Goal: Transaction & Acquisition: Purchase product/service

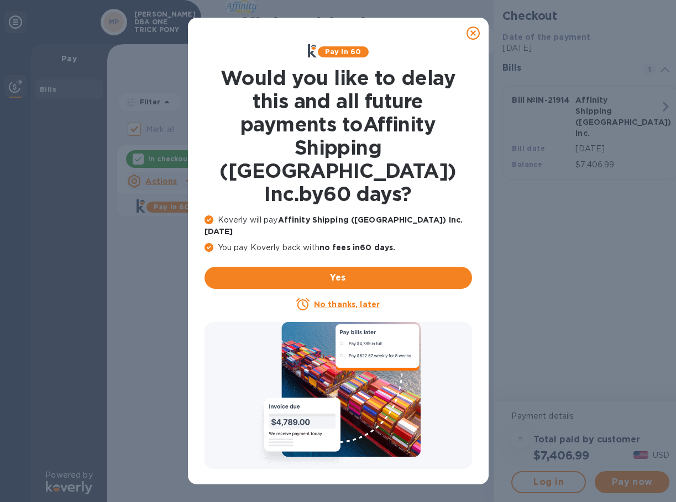
click at [474, 33] on icon at bounding box center [472, 33] width 13 height 13
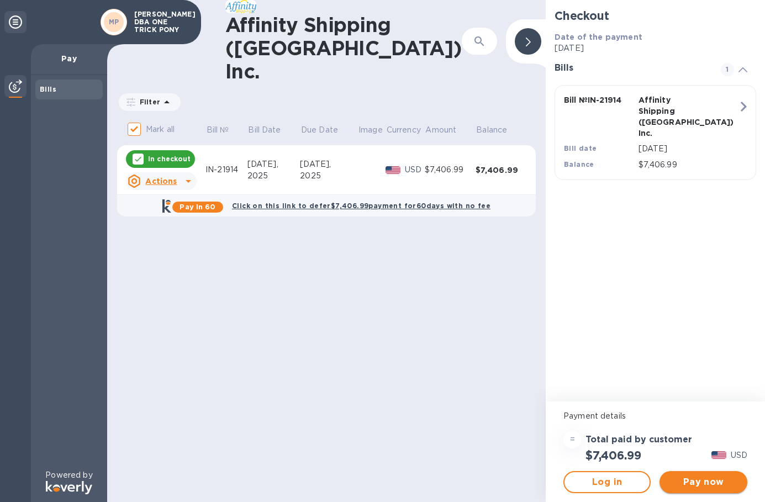
click at [675, 489] on button "Pay now" at bounding box center [703, 482] width 87 height 22
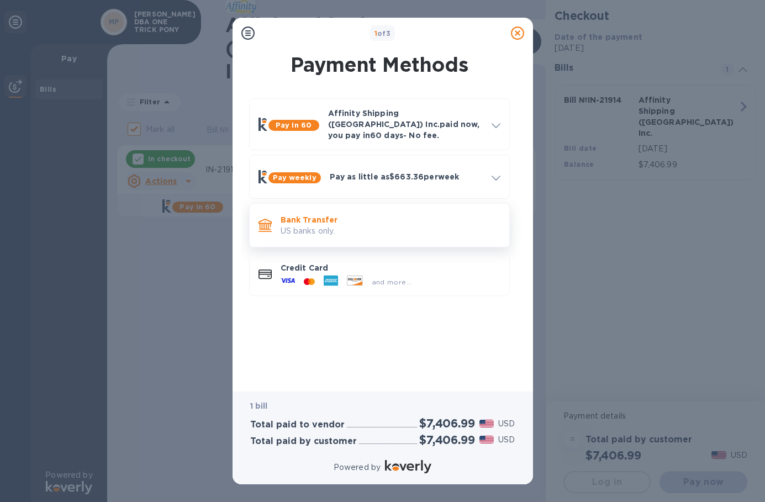
click at [325, 225] on p "US banks only." at bounding box center [391, 231] width 220 height 12
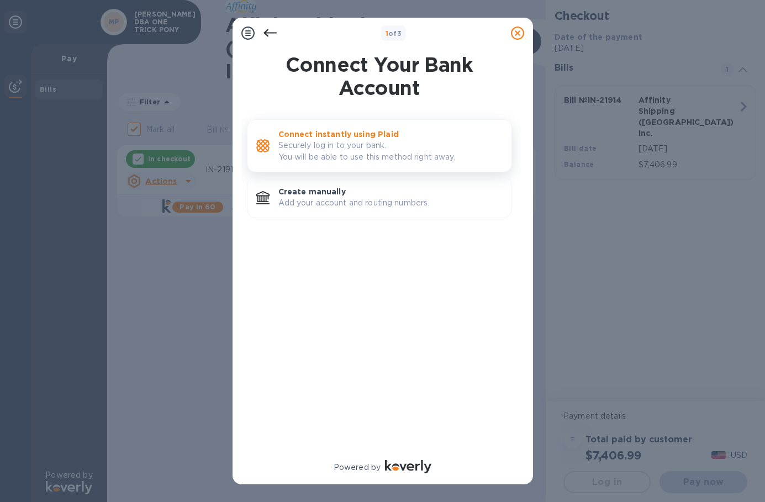
click at [338, 143] on p "Securely log in to your bank. You will be able to use this method right away." at bounding box center [390, 151] width 224 height 23
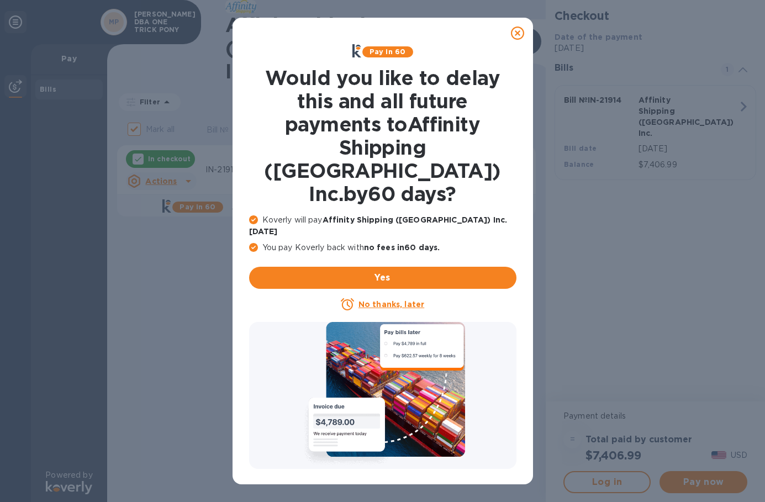
click at [518, 36] on icon at bounding box center [517, 33] width 13 height 13
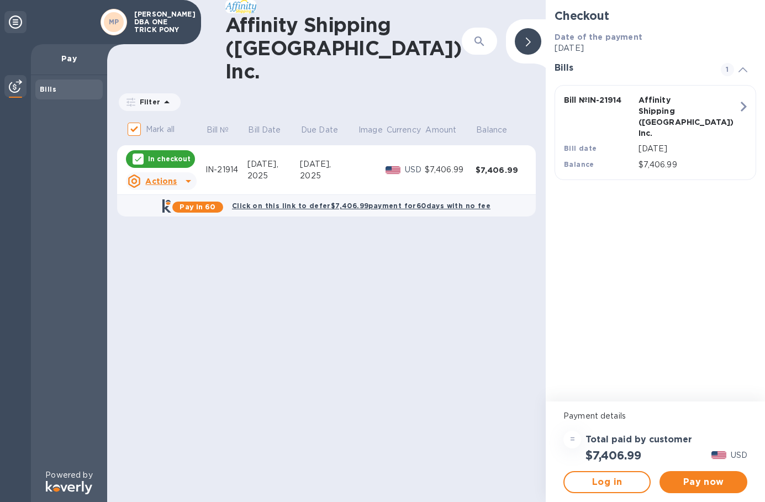
click at [338, 170] on div "2025" at bounding box center [328, 176] width 57 height 12
click at [694, 483] on span "Pay now" at bounding box center [703, 482] width 70 height 13
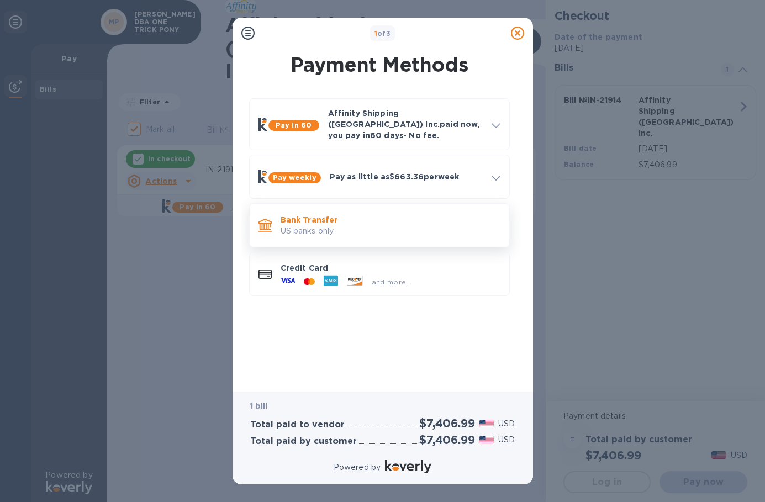
click at [342, 225] on p "US banks only." at bounding box center [391, 231] width 220 height 12
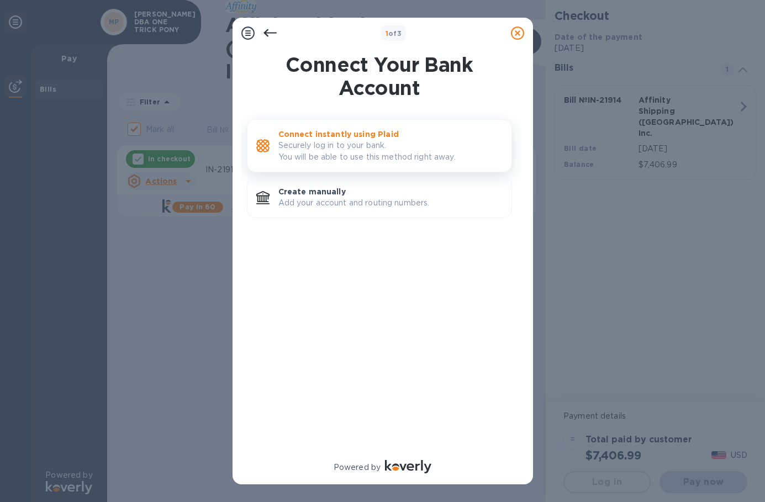
click at [338, 140] on p "Securely log in to your bank. You will be able to use this method right away." at bounding box center [390, 151] width 224 height 23
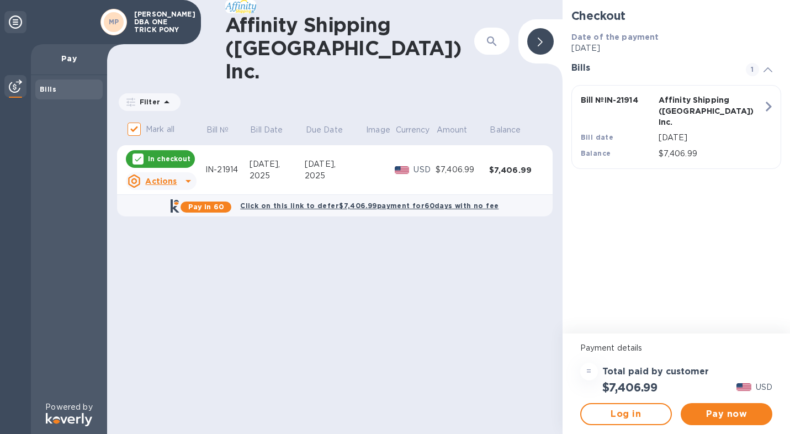
click at [339, 159] on div "[DATE]," at bounding box center [335, 165] width 60 height 12
click at [709, 412] on span "Pay now" at bounding box center [727, 414] width 74 height 13
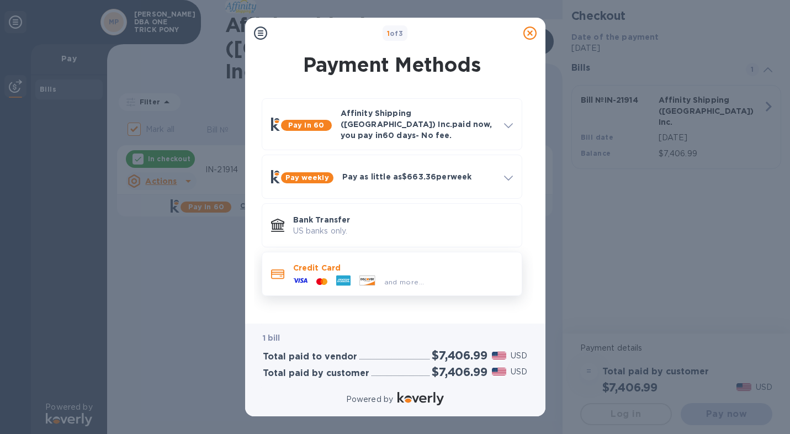
click at [337, 262] on p "Credit Card" at bounding box center [403, 267] width 220 height 11
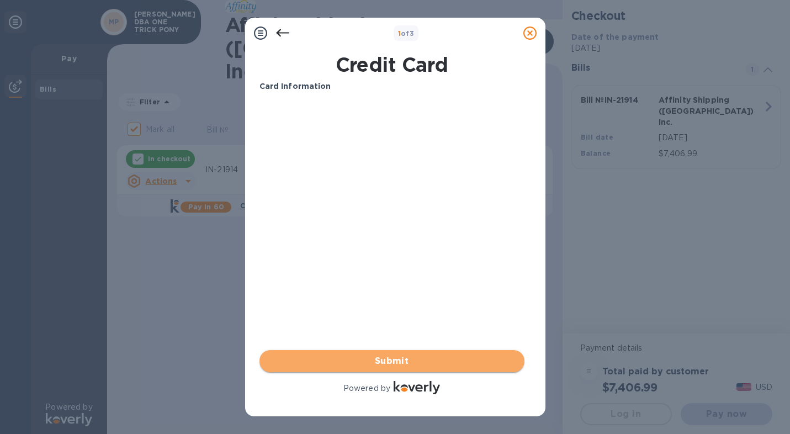
click at [397, 358] on span "Submit" at bounding box center [391, 361] width 247 height 13
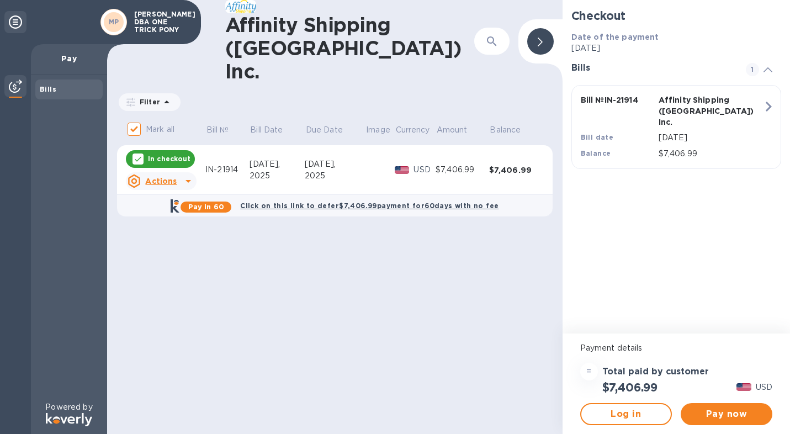
click at [369, 145] on td at bounding box center [379, 170] width 29 height 50
click at [714, 414] on span "Pay now" at bounding box center [727, 414] width 74 height 13
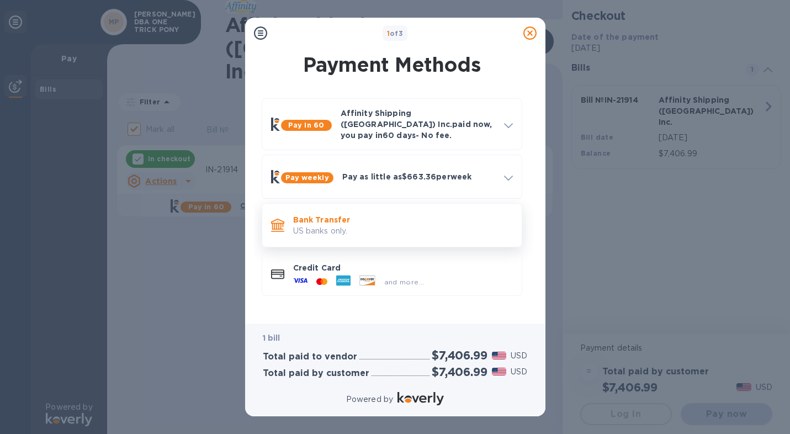
click at [397, 210] on div "Bank Transfer US banks only." at bounding box center [403, 225] width 229 height 31
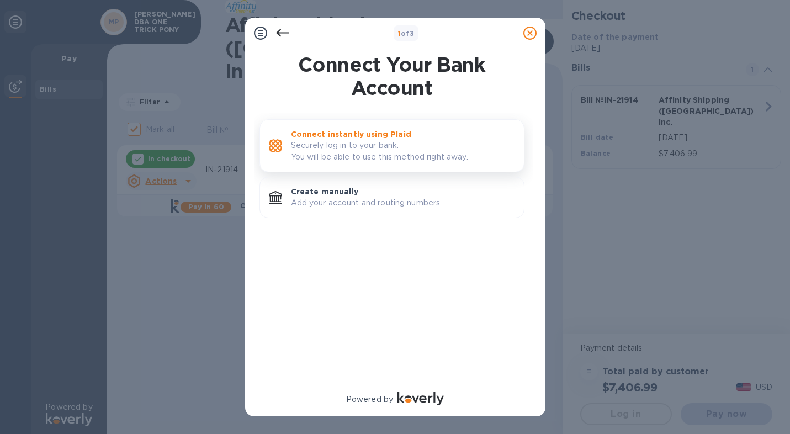
click at [386, 136] on p "Connect instantly using Plaid" at bounding box center [403, 134] width 224 height 11
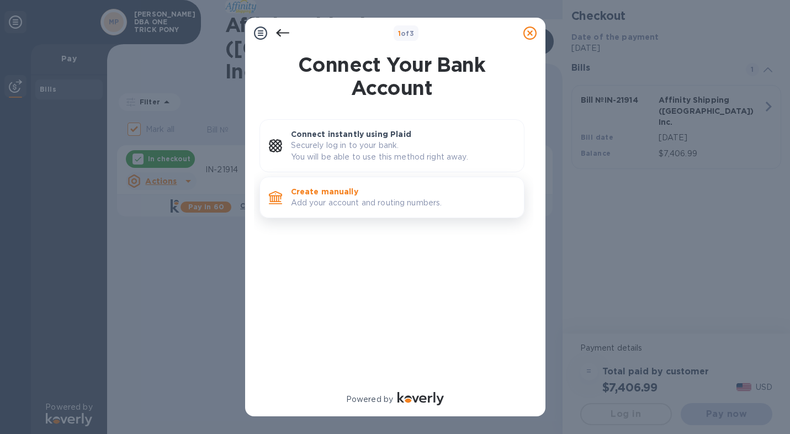
click at [352, 202] on p "Add your account and routing numbers." at bounding box center [403, 203] width 224 height 12
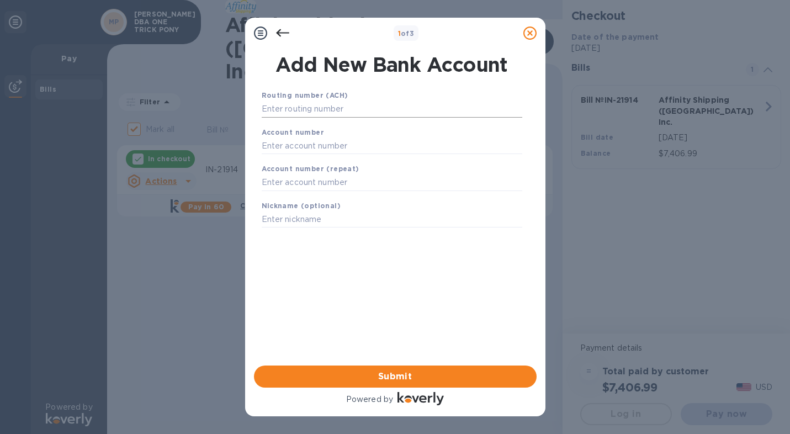
click at [352, 108] on input "text" at bounding box center [392, 109] width 261 height 17
click at [315, 110] on input "text" at bounding box center [392, 109] width 261 height 17
paste input "121145349"
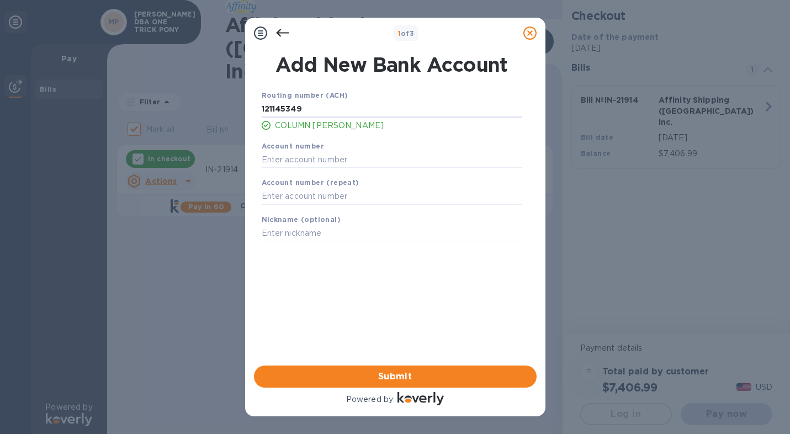
type input "121145349"
click at [312, 161] on input "text" at bounding box center [392, 159] width 261 height 17
paste input "441601837611448"
type input "441601837611448"
click at [302, 203] on input "text" at bounding box center [392, 196] width 261 height 17
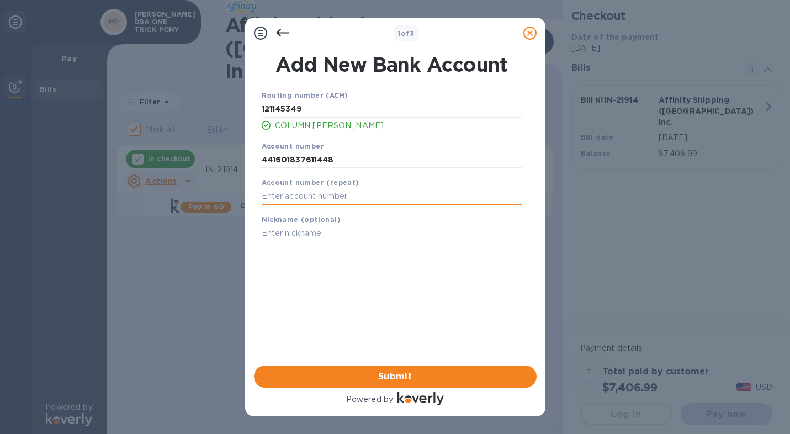
paste input "441601837611448"
type input "441601837611448"
click at [302, 238] on input "text" at bounding box center [392, 233] width 261 height 17
click at [400, 372] on span "Submit" at bounding box center [395, 376] width 265 height 13
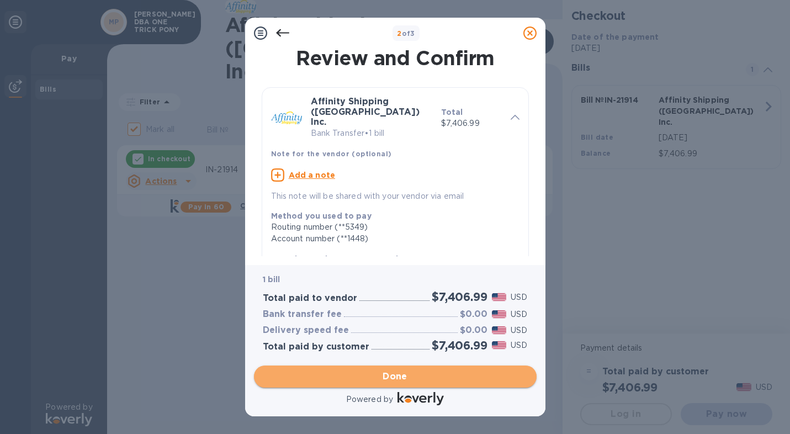
click at [391, 382] on span "Done" at bounding box center [395, 376] width 25 height 13
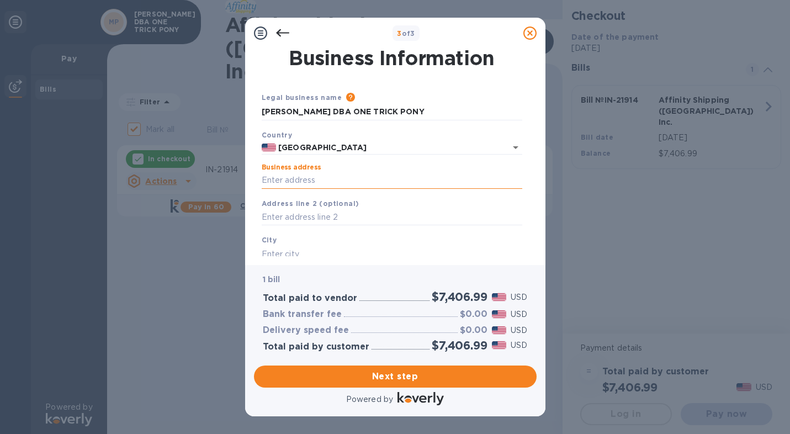
click at [313, 187] on input "Business address" at bounding box center [392, 180] width 261 height 17
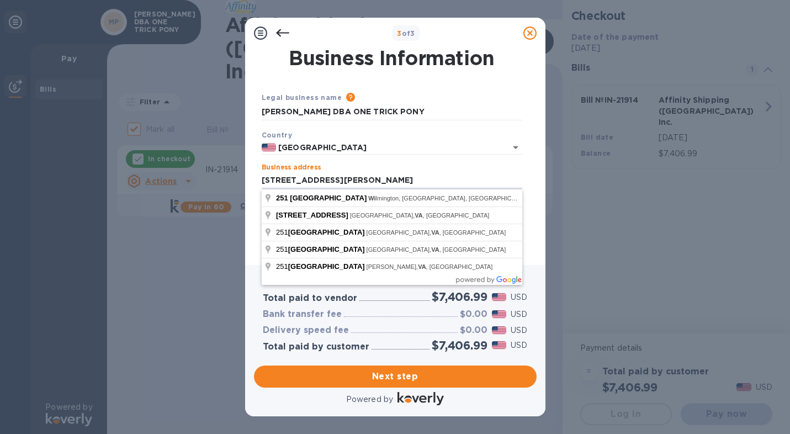
type input "251 Little Falls Drive"
type input "Wilmington"
type input "DE"
type input "19808"
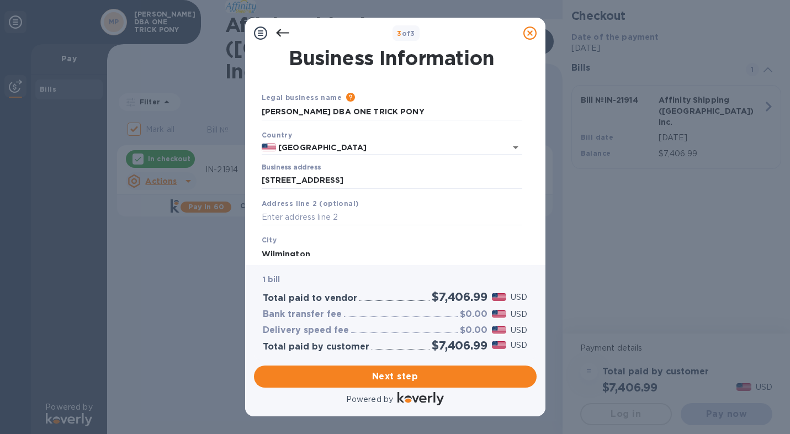
scroll to position [107, 0]
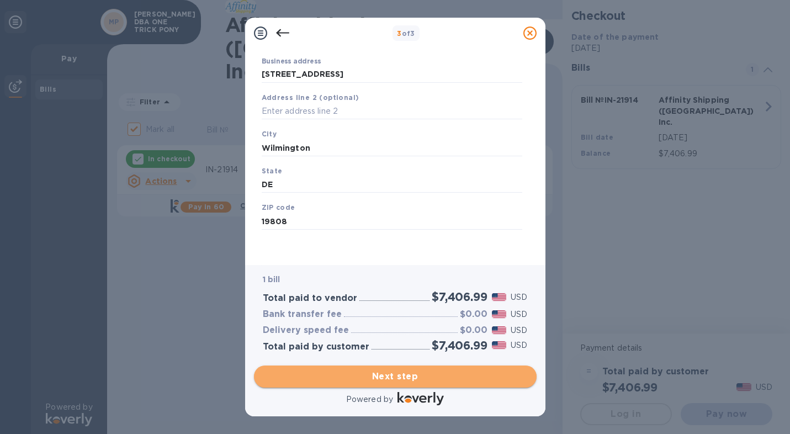
click at [371, 371] on span "Next step" at bounding box center [395, 376] width 265 height 13
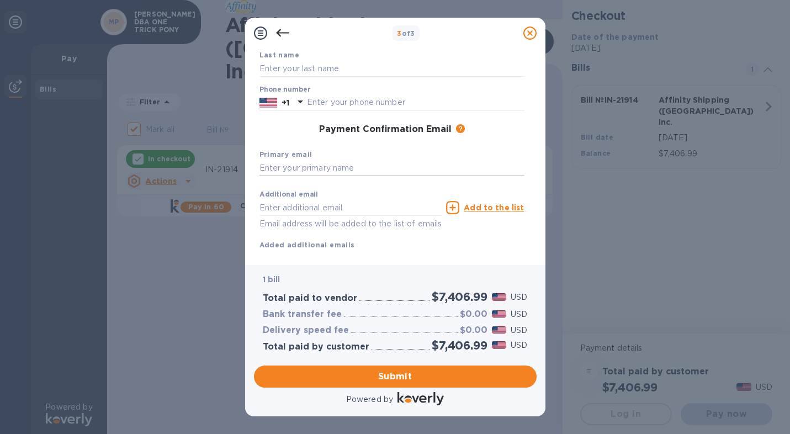
click at [351, 172] on input "text" at bounding box center [392, 168] width 265 height 17
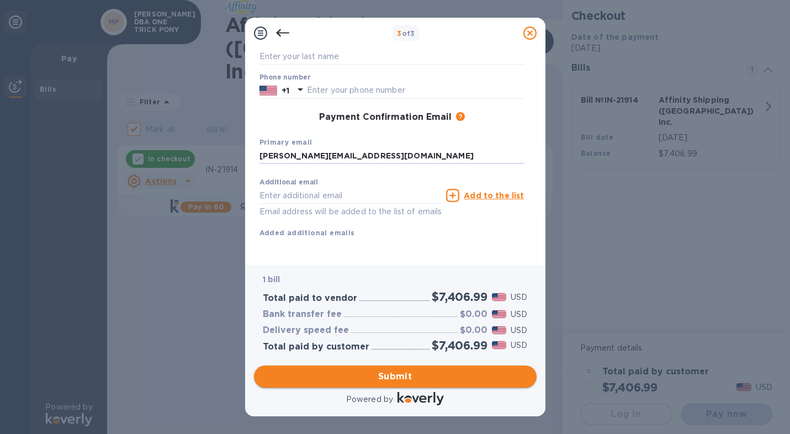
type input "Lucy@onetrickponynuts.com"
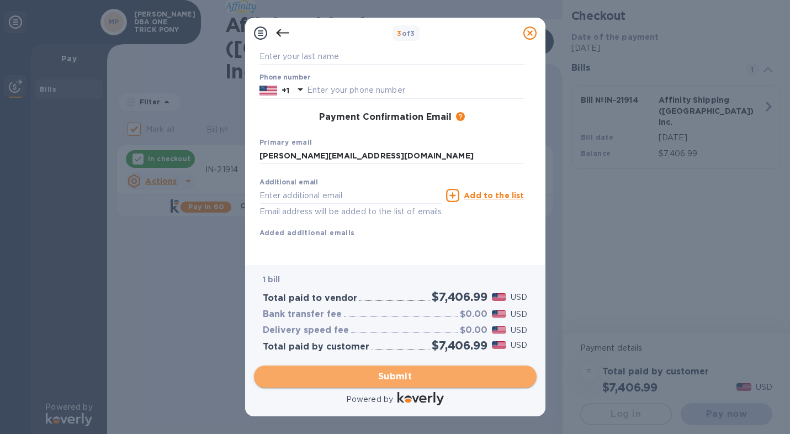
click at [381, 373] on span "Submit" at bounding box center [395, 376] width 265 height 13
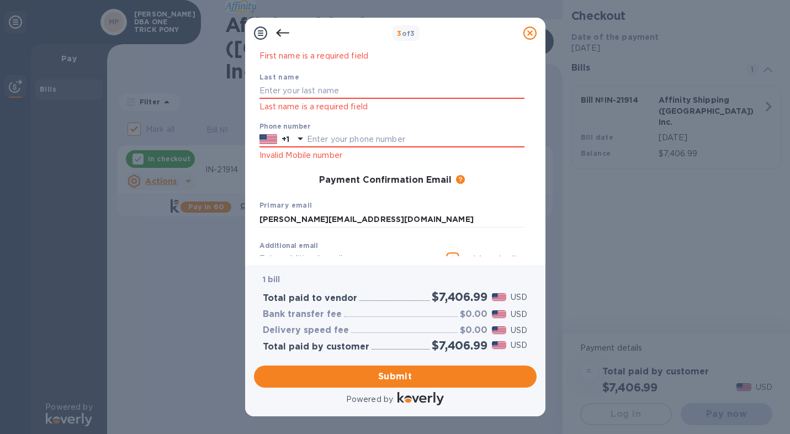
scroll to position [57, 0]
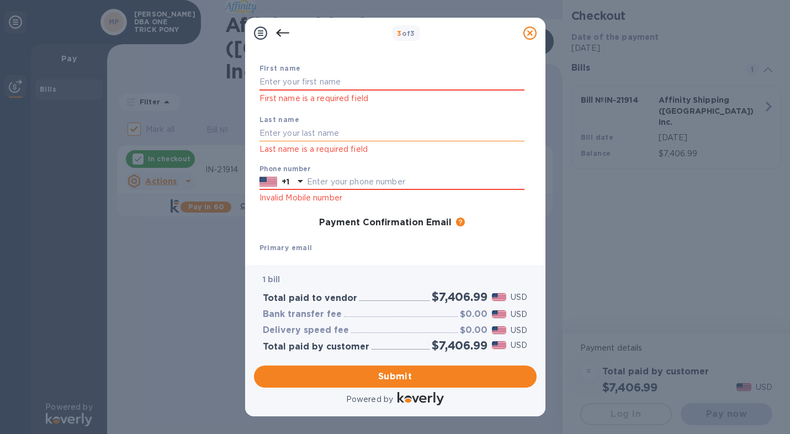
click at [329, 126] on input "text" at bounding box center [392, 133] width 265 height 17
click at [328, 80] on input "text" at bounding box center [392, 82] width 265 height 17
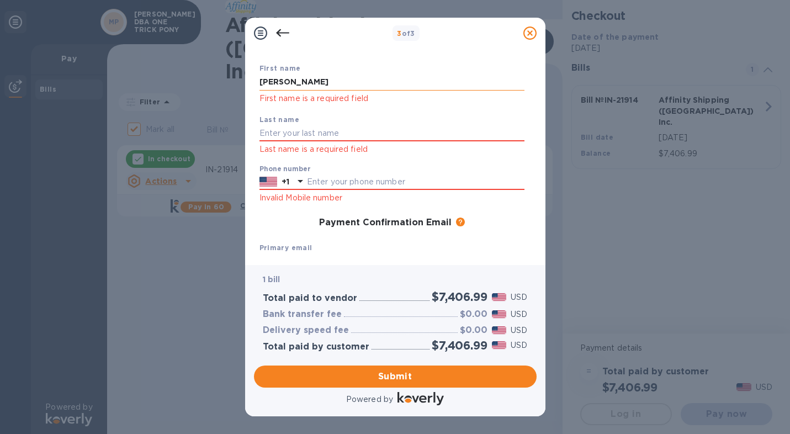
type input "Lucy"
type input "Dana"
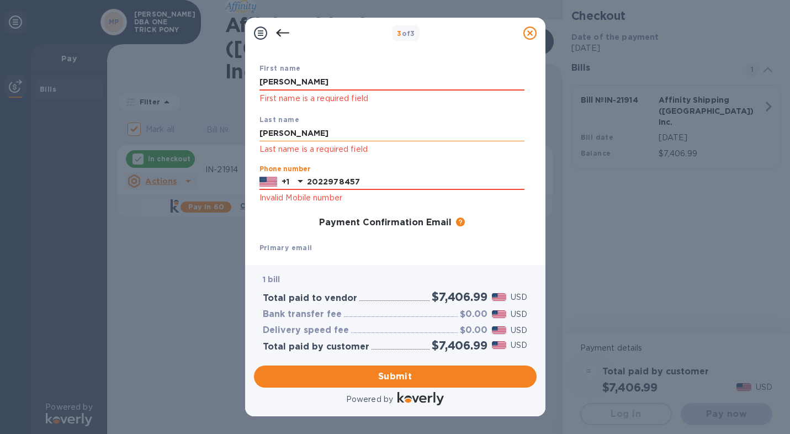
scroll to position [176, 0]
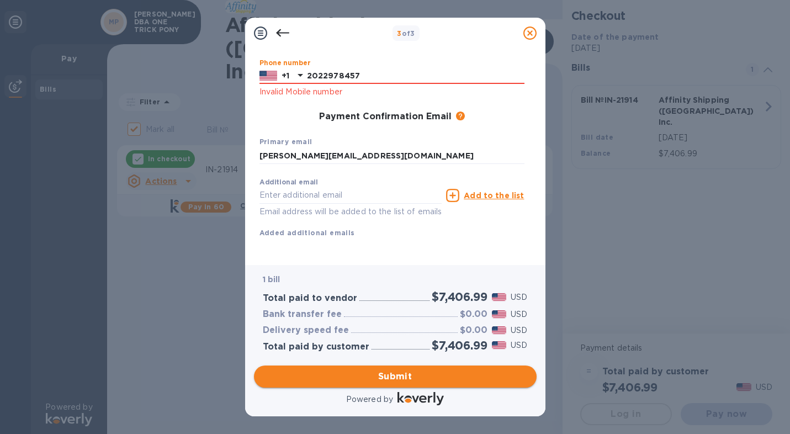
type input "2022978457"
click at [393, 380] on span "Submit" at bounding box center [395, 376] width 265 height 13
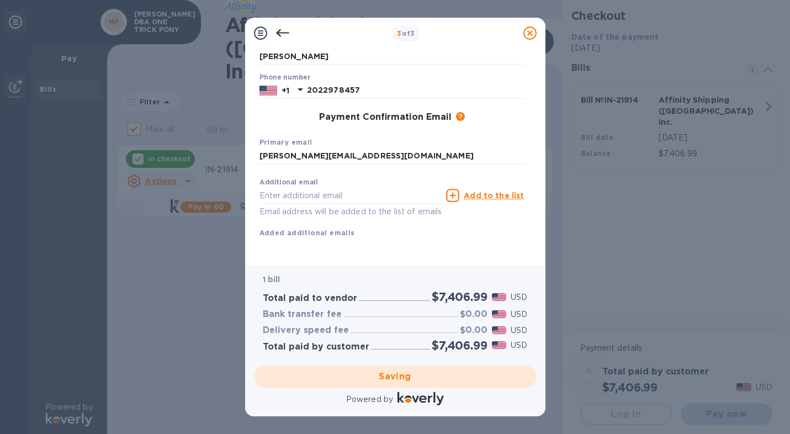
checkbox input "false"
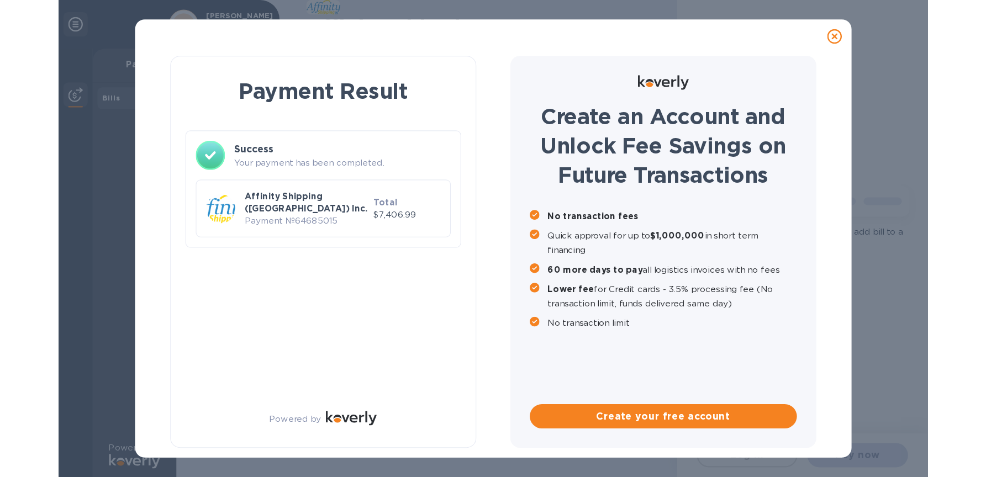
scroll to position [0, 0]
